Goal: Transaction & Acquisition: Purchase product/service

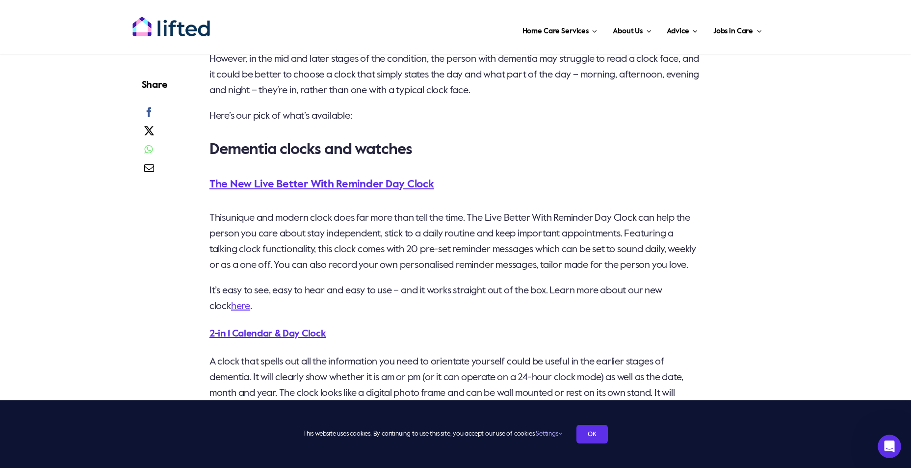
scroll to position [1276, 0]
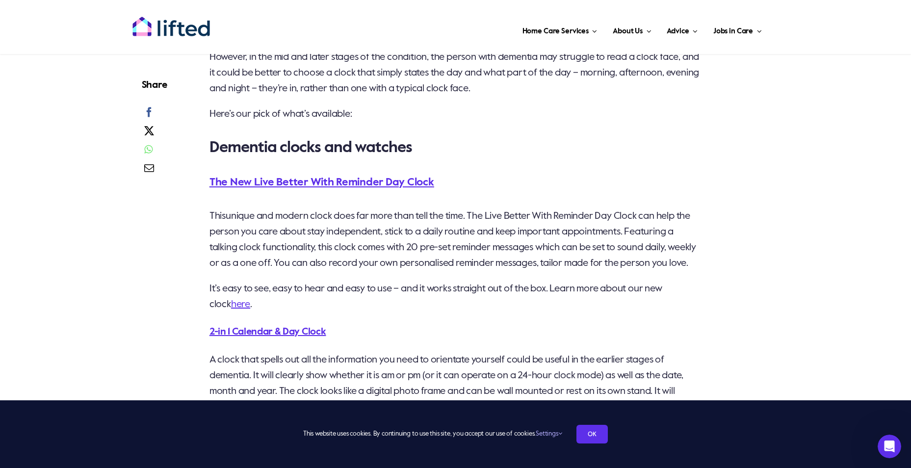
click at [373, 190] on h5 "The New Live Better With Reminder Day Clock" at bounding box center [456, 183] width 493 height 15
click at [370, 188] on link "The New Live Better With Reminder Day Clock" at bounding box center [322, 182] width 225 height 11
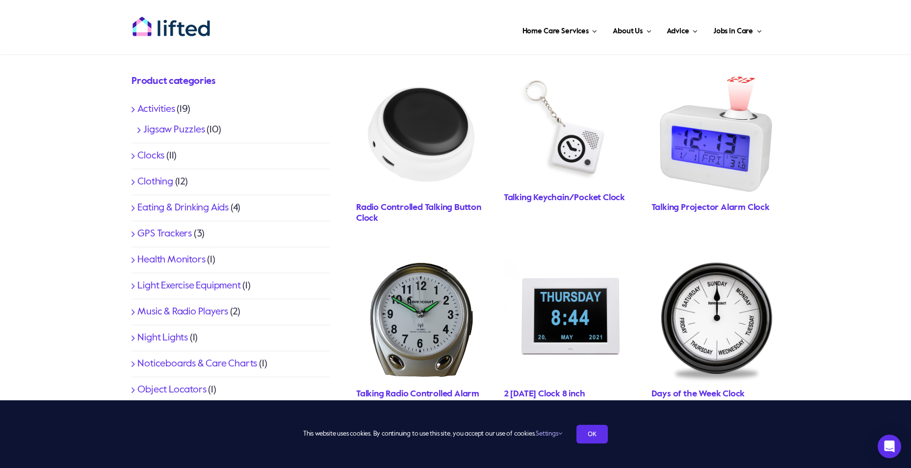
scroll to position [294, 0]
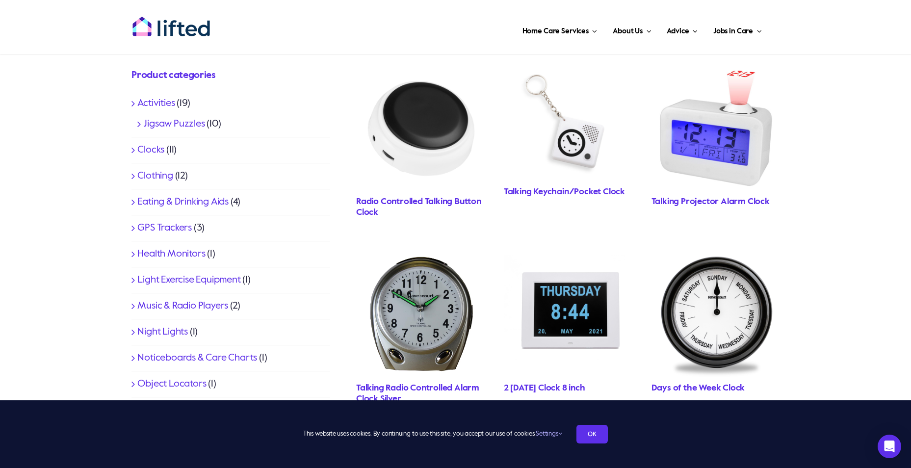
click at [557, 189] on link "Talking Keychain/Pocket Clock" at bounding box center [564, 191] width 121 height 9
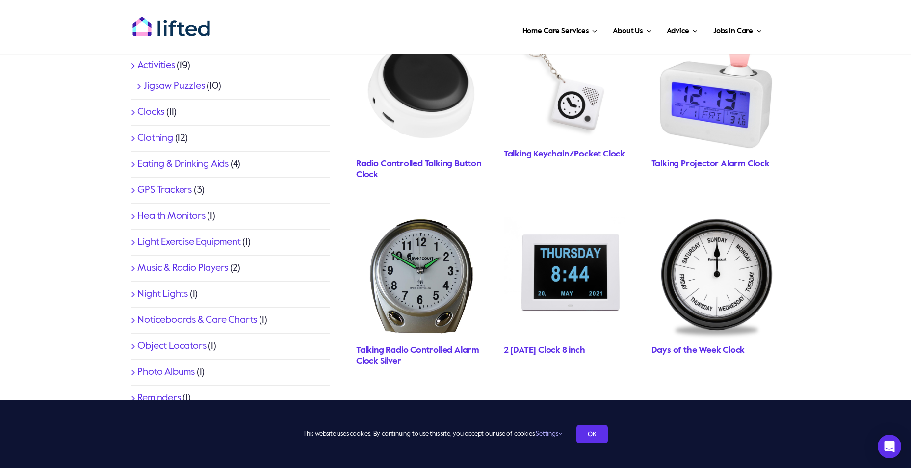
scroll to position [393, 0]
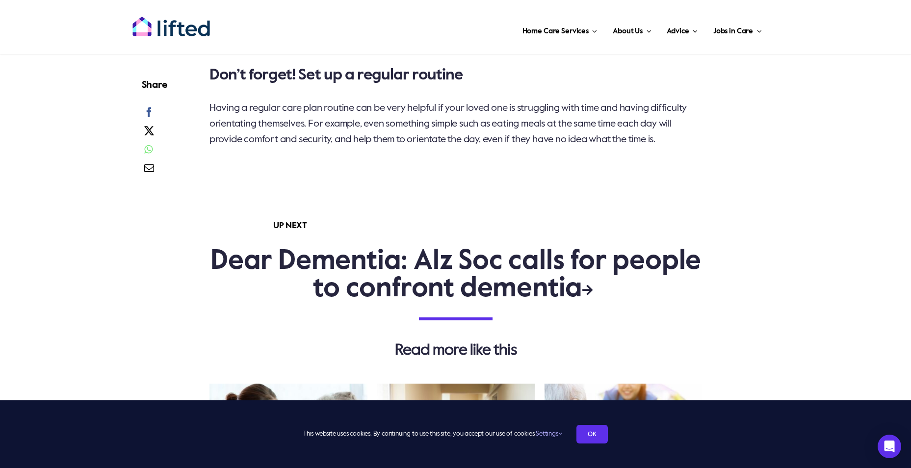
scroll to position [1816, 0]
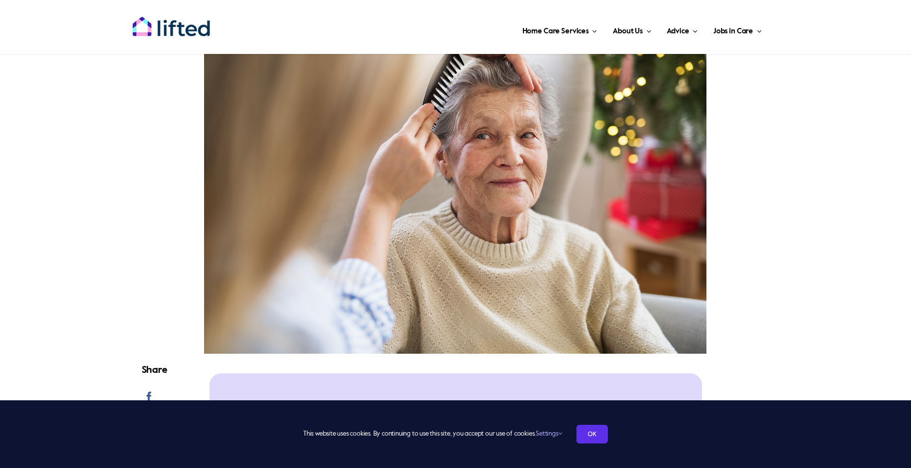
scroll to position [196, 0]
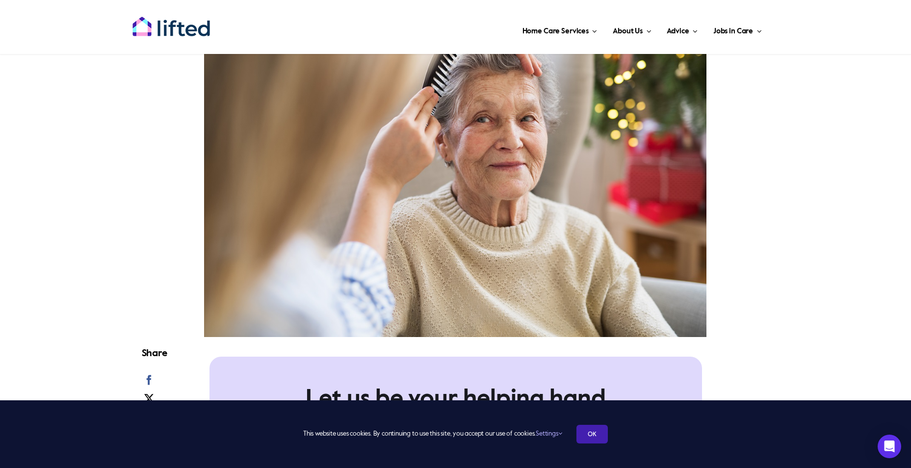
click at [590, 434] on link "OK" at bounding box center [592, 434] width 31 height 19
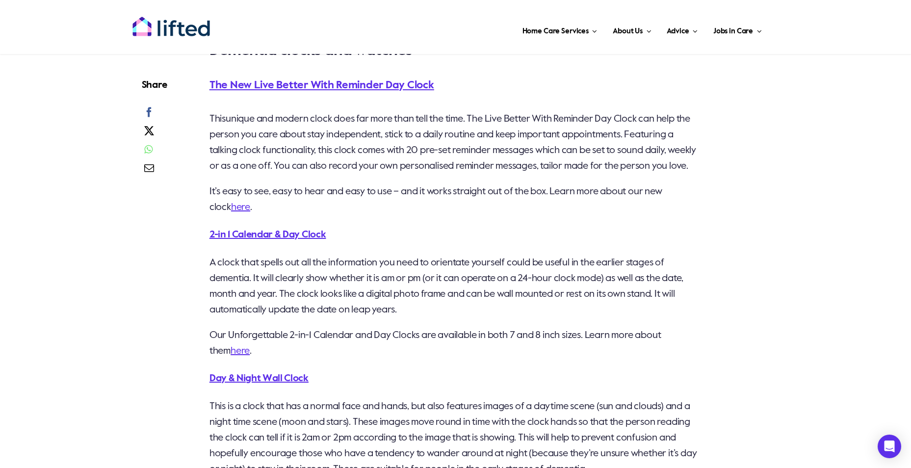
scroll to position [1374, 0]
click at [365, 90] on link "The New Live Better With Reminder Day Clock" at bounding box center [322, 84] width 225 height 11
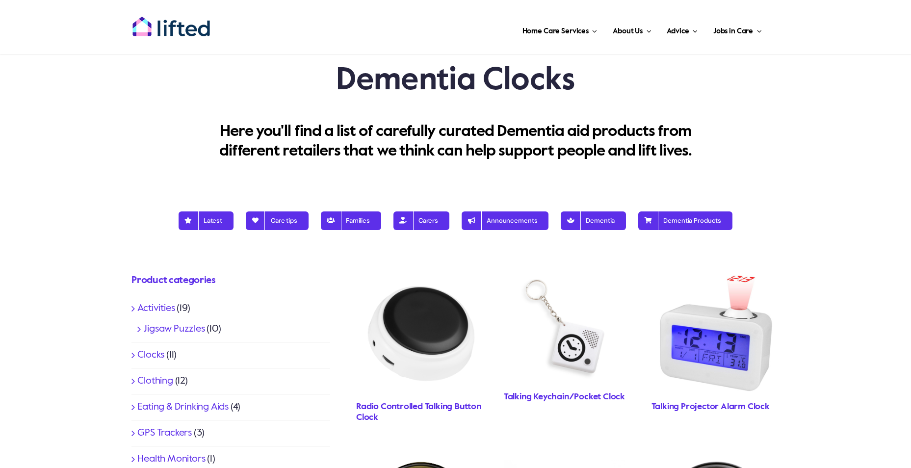
scroll to position [98, 0]
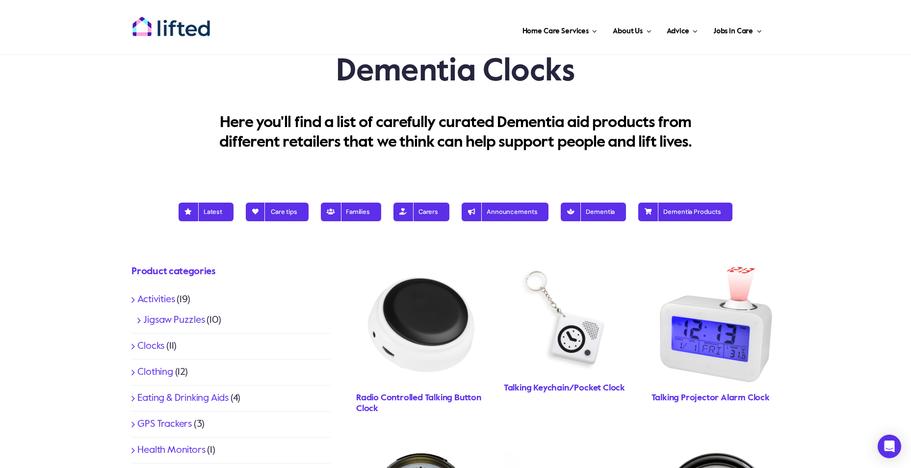
click at [569, 330] on img "BootsTDC001front_1152x1056" at bounding box center [568, 319] width 128 height 118
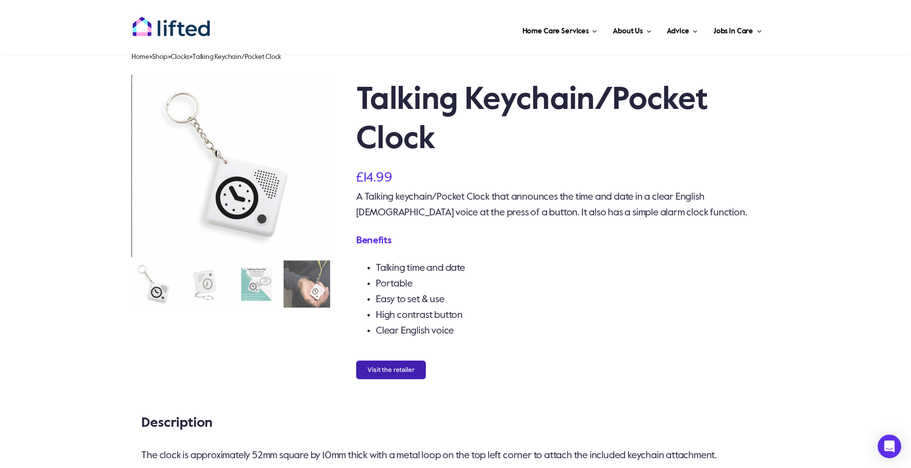
click at [404, 369] on button "Visit the retailer" at bounding box center [391, 370] width 70 height 19
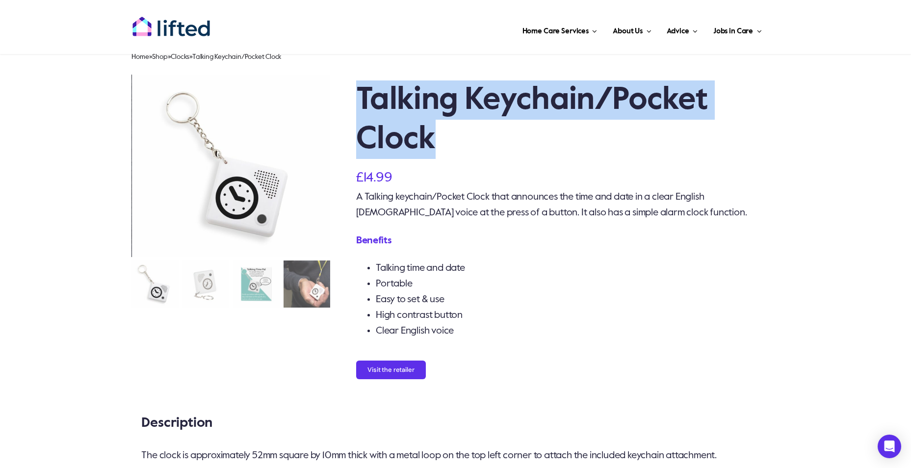
drag, startPoint x: 431, startPoint y: 147, endPoint x: 357, endPoint y: 105, distance: 85.0
click at [357, 105] on h1 "Talking Keychain/Pocket Clock" at bounding box center [568, 119] width 424 height 79
copy h1 "Talking Keychain/Pocket Clock"
